Goal: Find specific page/section

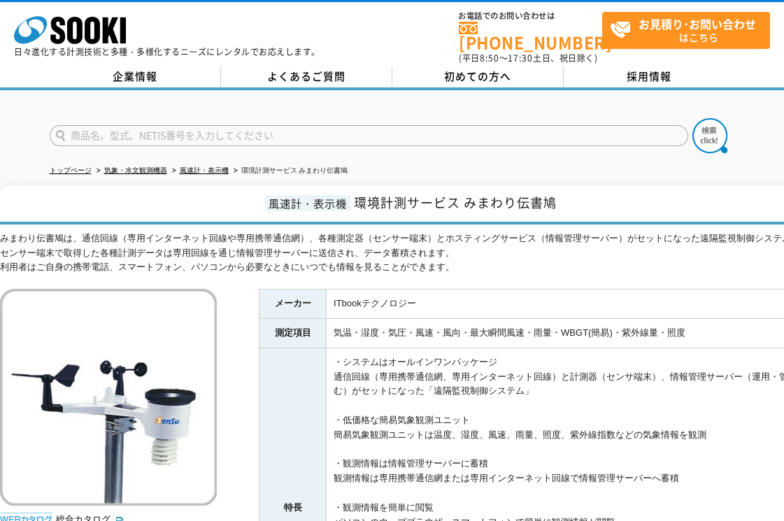
click at [163, 127] on input "text" at bounding box center [369, 135] width 638 height 21
type input "GTI2500"
click at [692, 118] on button at bounding box center [709, 135] width 35 height 35
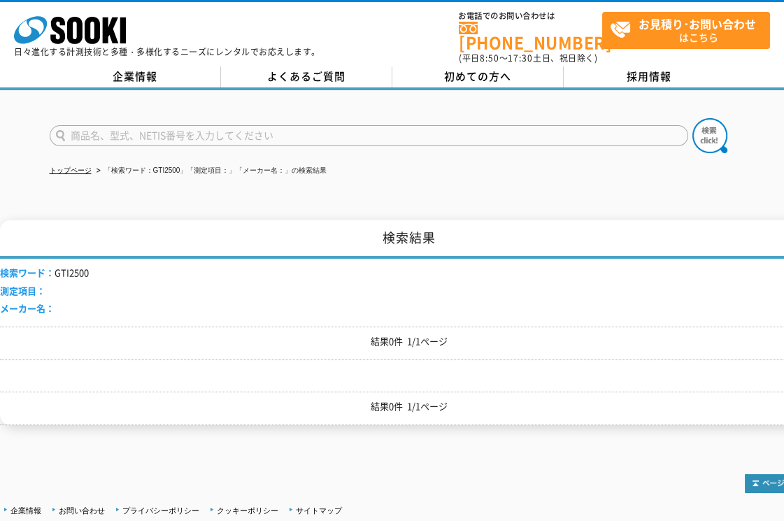
click at [115, 125] on input "text" at bounding box center [369, 135] width 638 height 21
type input "2500"
click at [692, 118] on button at bounding box center [709, 135] width 35 height 35
